Goal: Find specific page/section: Find specific page/section

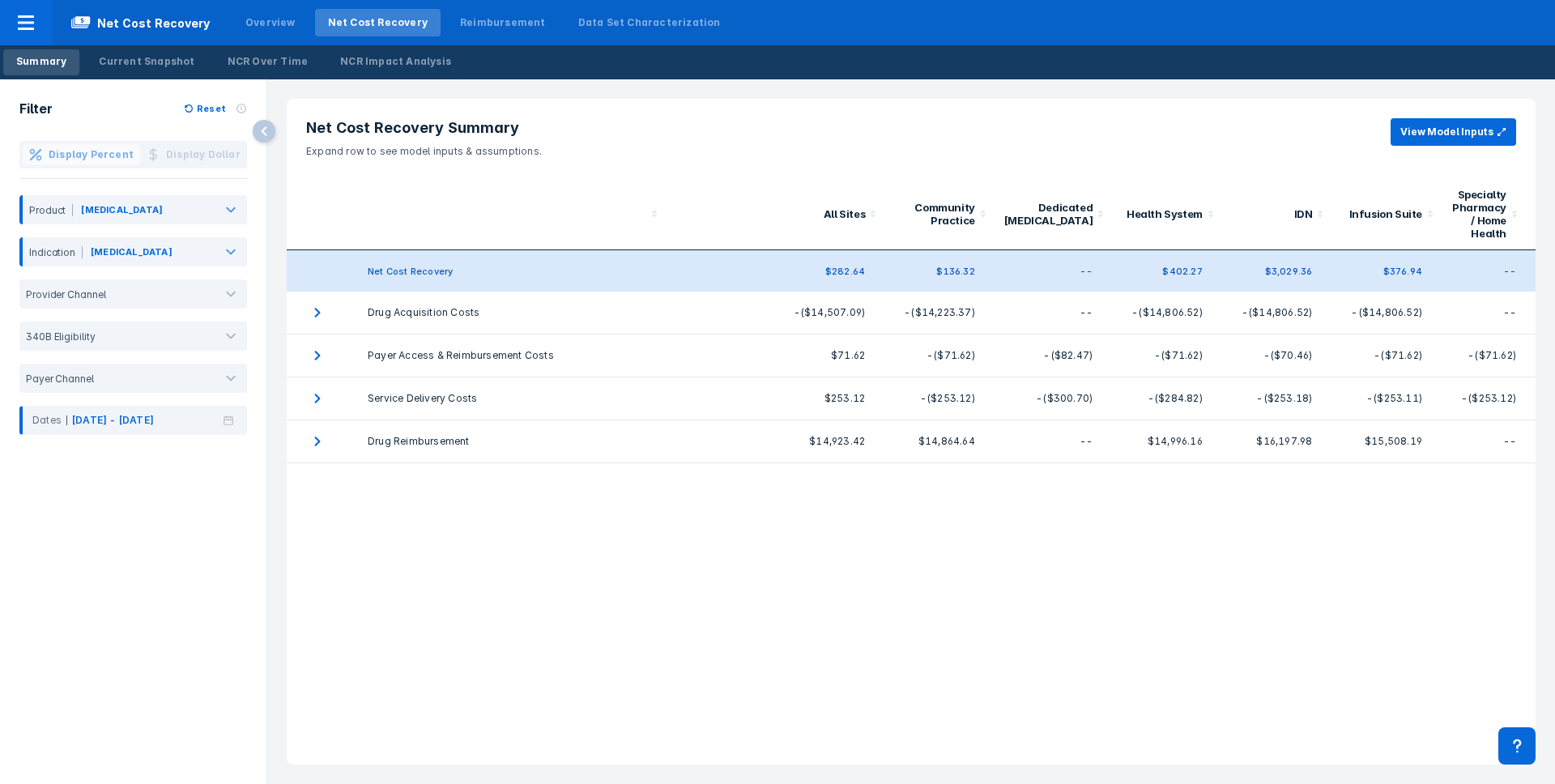
click at [925, 60] on div "Summary Current Snapshot NCR Over Time NCR Impact Analysis" at bounding box center [778, 62] width 1555 height 34
